Goal: Information Seeking & Learning: Learn about a topic

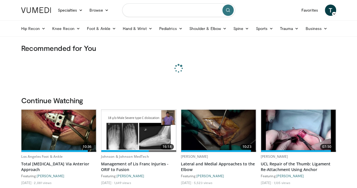
click at [183, 6] on input "Search topics, interventions" at bounding box center [178, 10] width 113 height 14
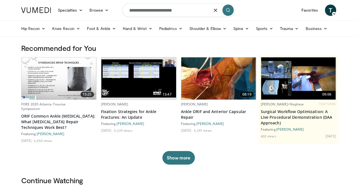
type input "**********"
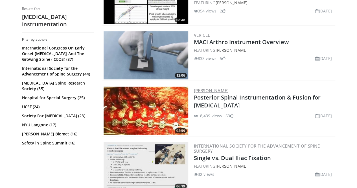
scroll to position [706, 0]
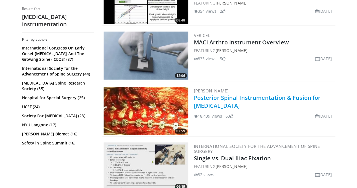
click at [196, 94] on link "Posterior Spinal Instrumentation & Fusion for [MEDICAL_DATA]" at bounding box center [257, 102] width 127 height 16
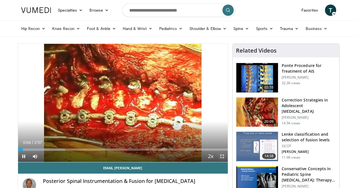
click at [228, 162] on span "Video Player" at bounding box center [222, 156] width 11 height 11
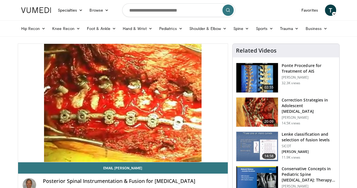
click at [263, 150] on img at bounding box center [257, 146] width 42 height 29
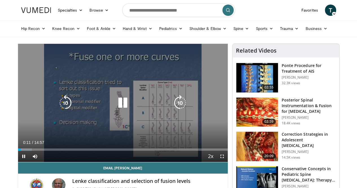
click at [117, 106] on icon "Video Player" at bounding box center [123, 103] width 16 height 16
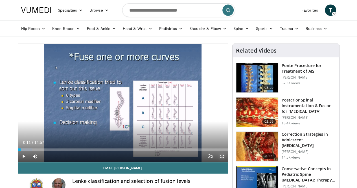
click at [227, 162] on span "Video Player" at bounding box center [222, 156] width 11 height 11
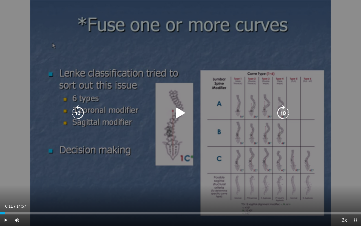
click at [179, 113] on icon "Video Player" at bounding box center [181, 113] width 16 height 16
